Goal: Book appointment/travel/reservation

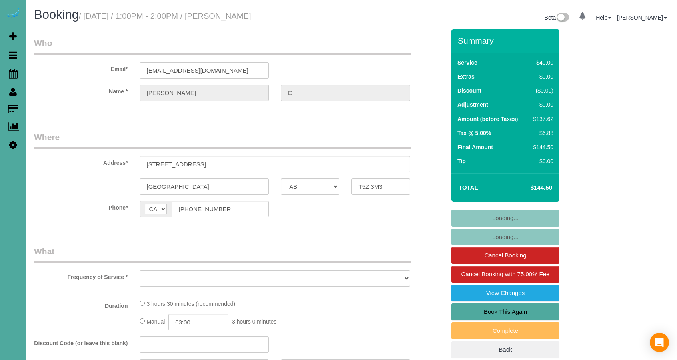
select select "number:1"
select select "object:639"
select select "3"
select select "1"
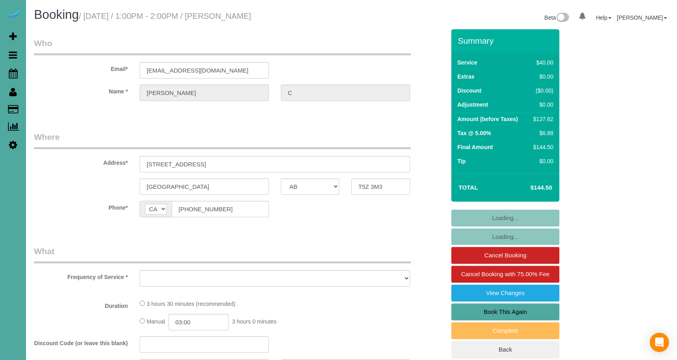
select select "1"
select select "spot1"
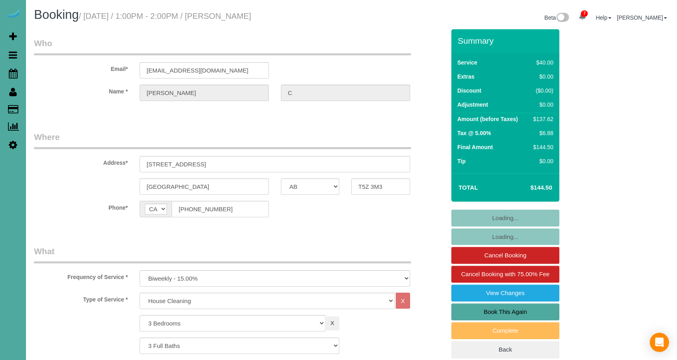
select select "string:stripe-pm_1MYxdBLxbDyiSyHRDnwrRuvs"
select select "object:892"
select select "3"
select select "1"
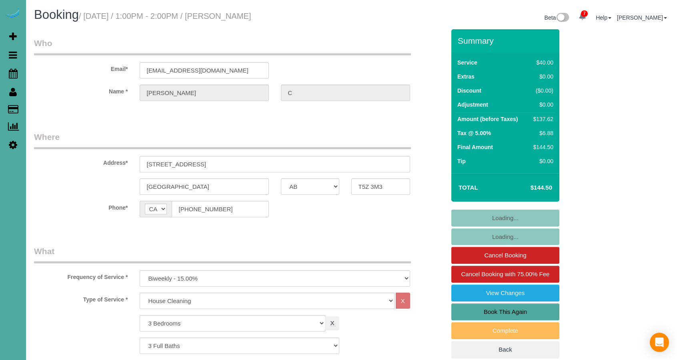
select select "1"
